Goal: Task Accomplishment & Management: Complete application form

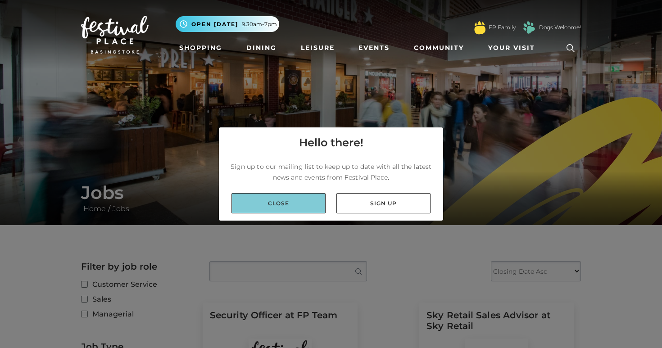
click at [271, 208] on link "Close" at bounding box center [278, 203] width 94 height 20
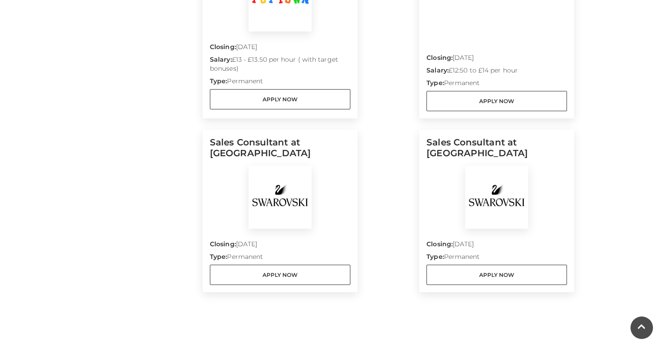
scroll to position [566, 0]
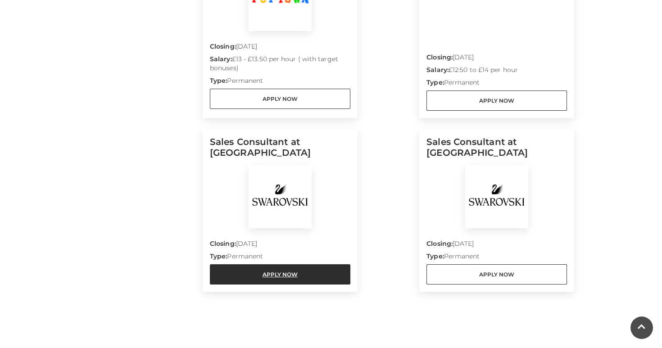
click at [294, 275] on link "Apply Now" at bounding box center [280, 274] width 140 height 20
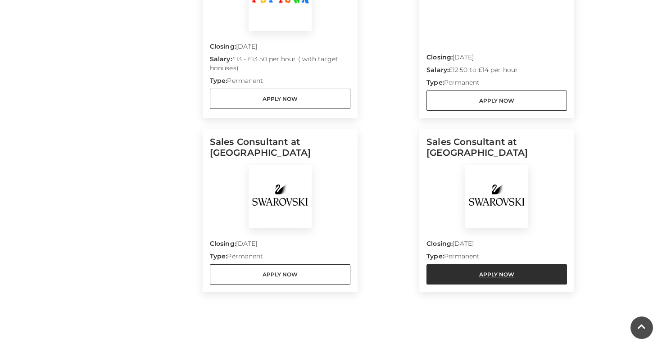
click at [454, 280] on link "Apply Now" at bounding box center [496, 274] width 140 height 20
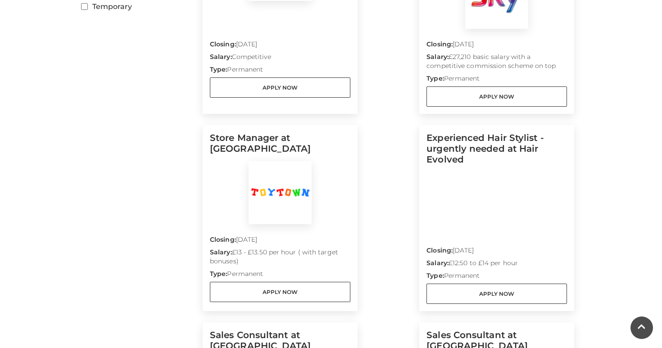
scroll to position [375, 0]
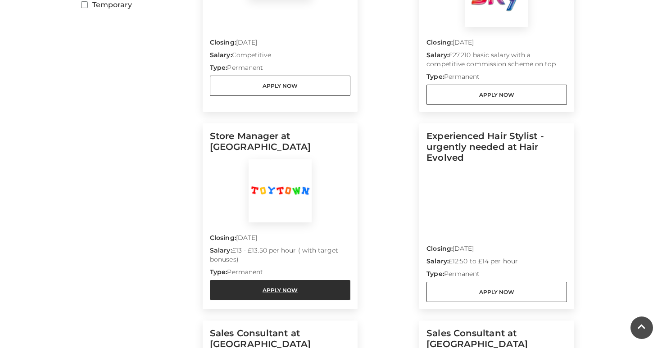
click at [288, 287] on link "Apply Now" at bounding box center [280, 290] width 140 height 20
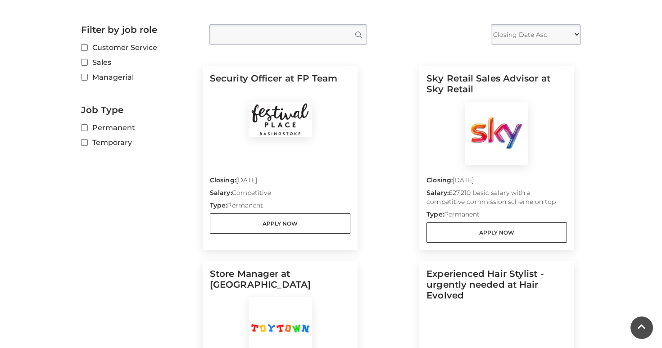
scroll to position [240, 0]
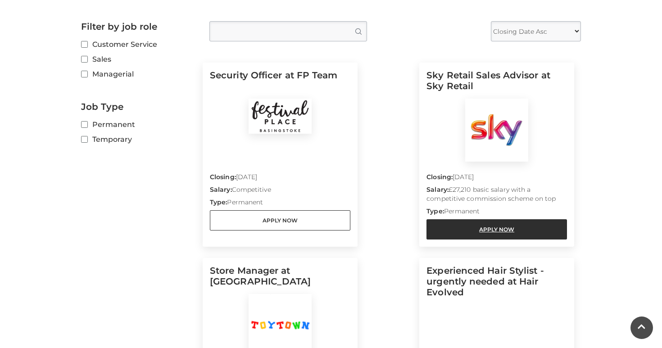
click at [454, 222] on link "Apply Now" at bounding box center [496, 229] width 140 height 20
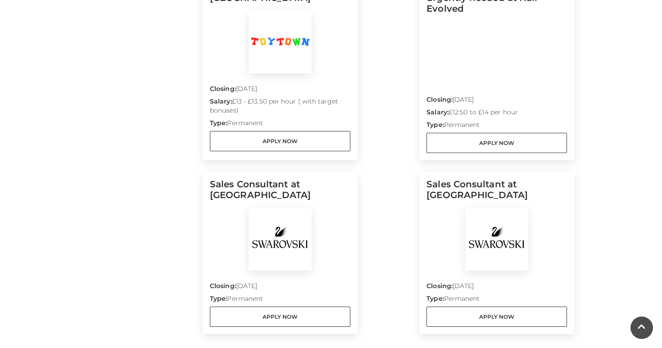
scroll to position [522, 0]
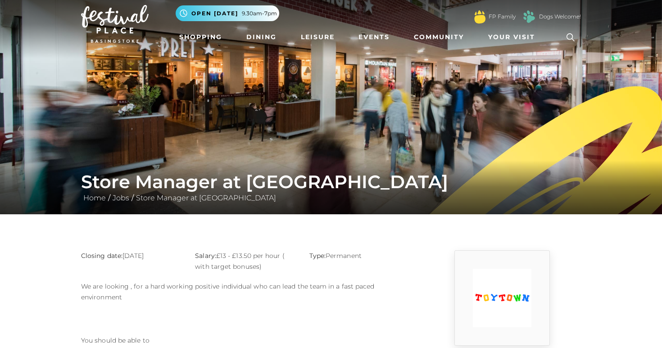
scroll to position [8, 0]
